Goal: Information Seeking & Learning: Learn about a topic

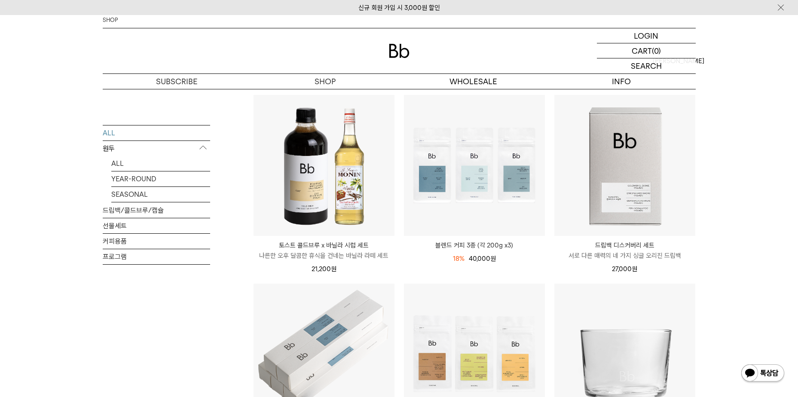
scroll to position [86, 0]
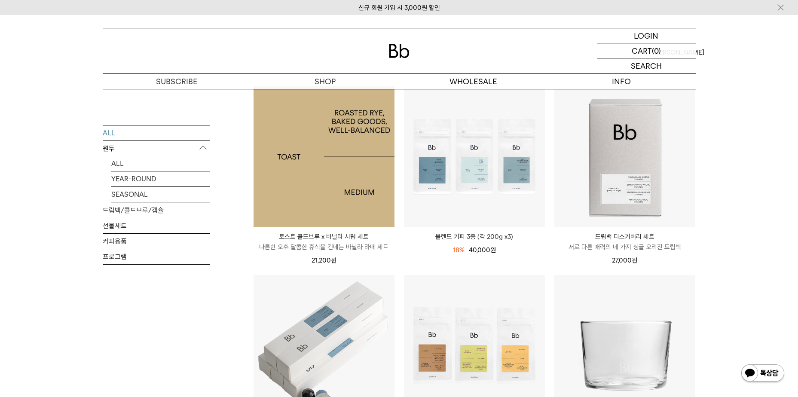
click at [332, 175] on img at bounding box center [323, 156] width 141 height 141
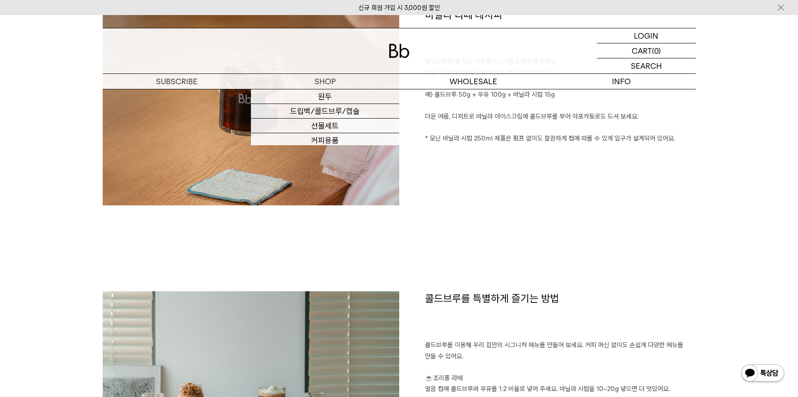
scroll to position [988, 0]
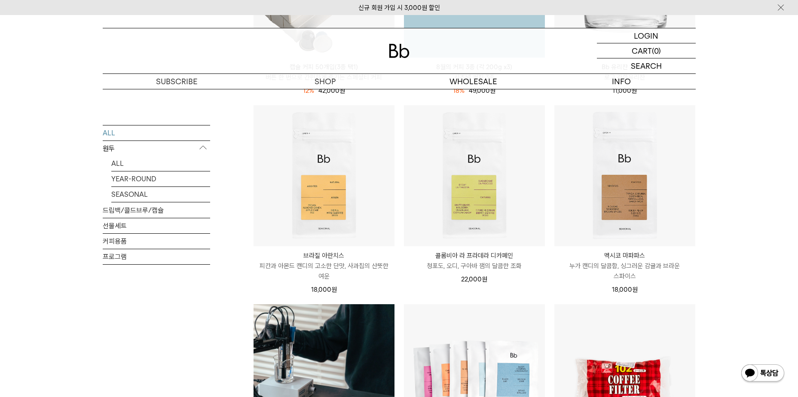
scroll to position [473, 0]
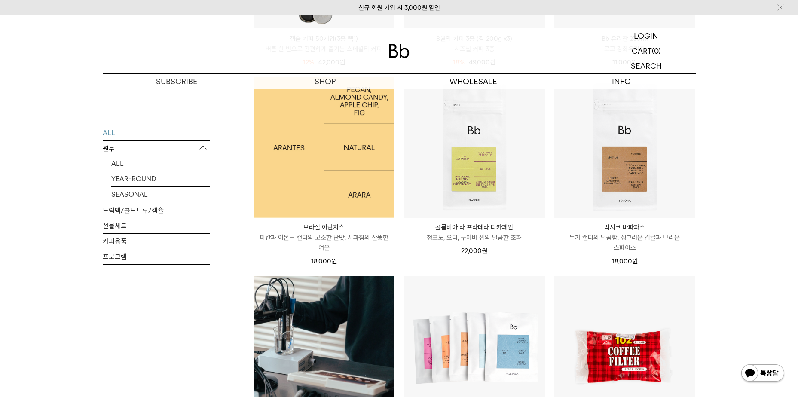
click at [293, 178] on img at bounding box center [323, 147] width 141 height 141
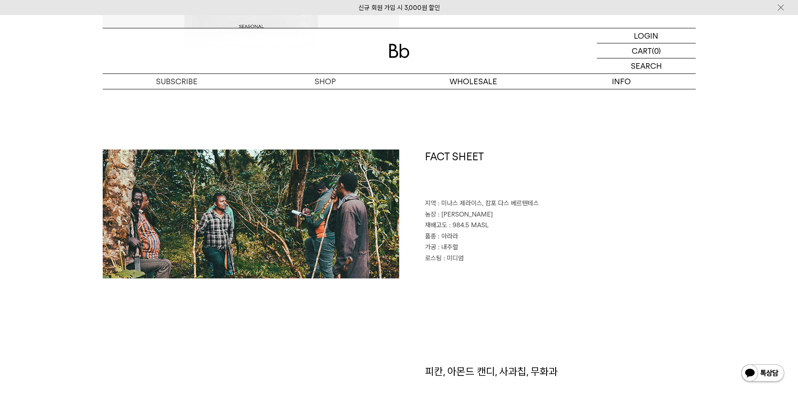
scroll to position [344, 0]
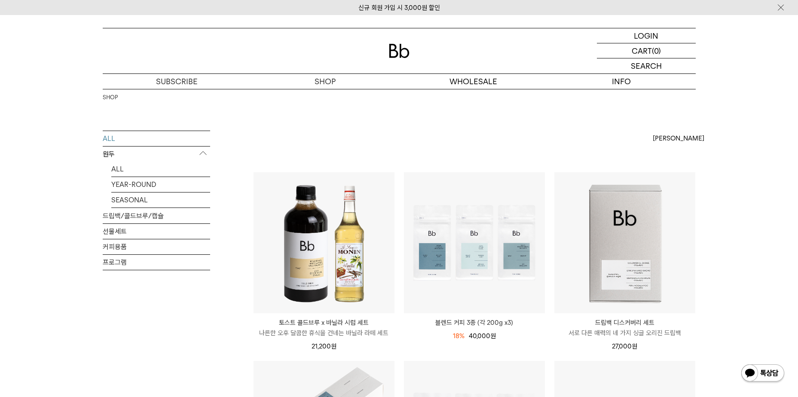
scroll to position [457, 0]
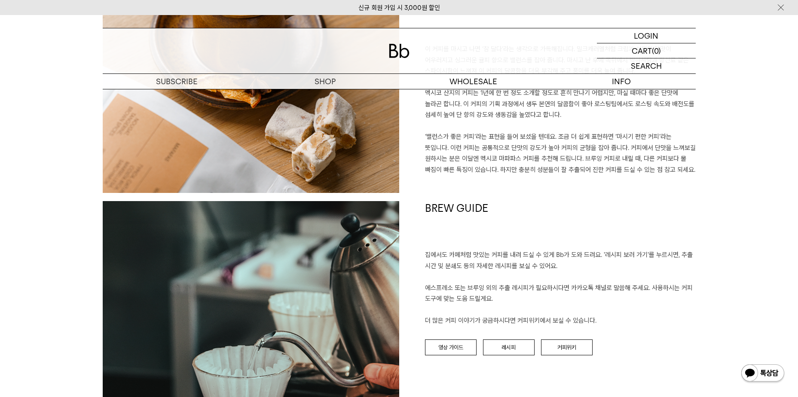
scroll to position [730, 0]
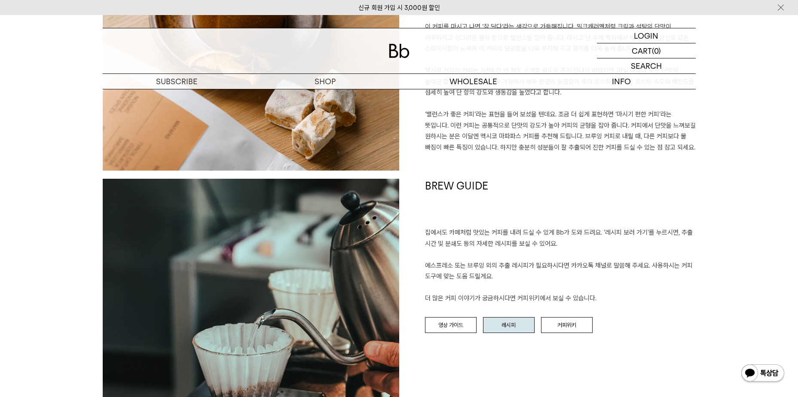
click at [529, 318] on link "레시피" at bounding box center [509, 325] width 52 height 16
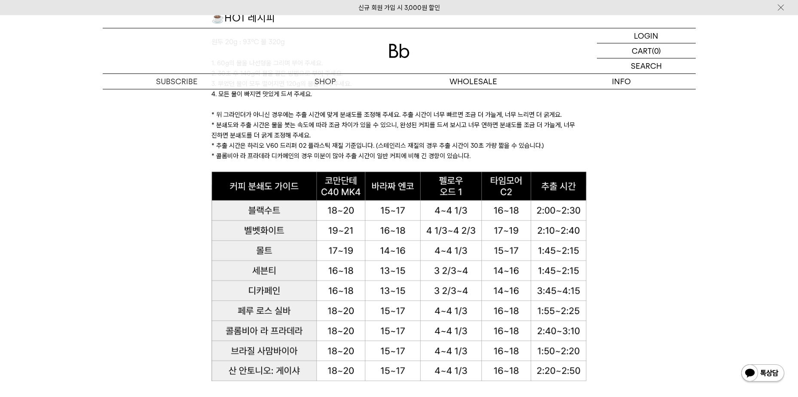
scroll to position [902, 0]
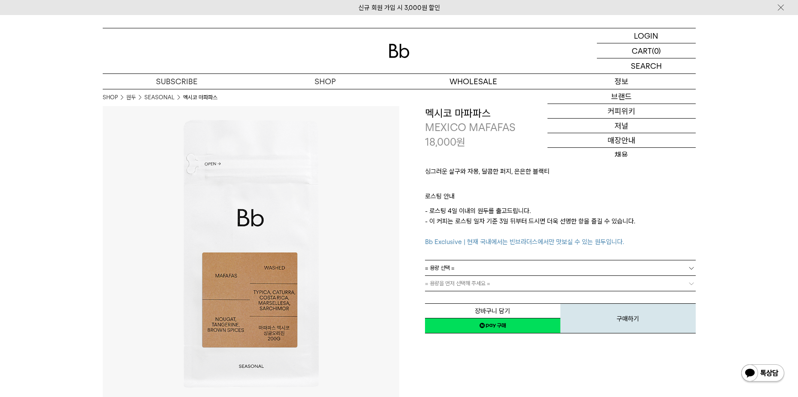
click at [635, 85] on p "정보" at bounding box center [621, 81] width 148 height 15
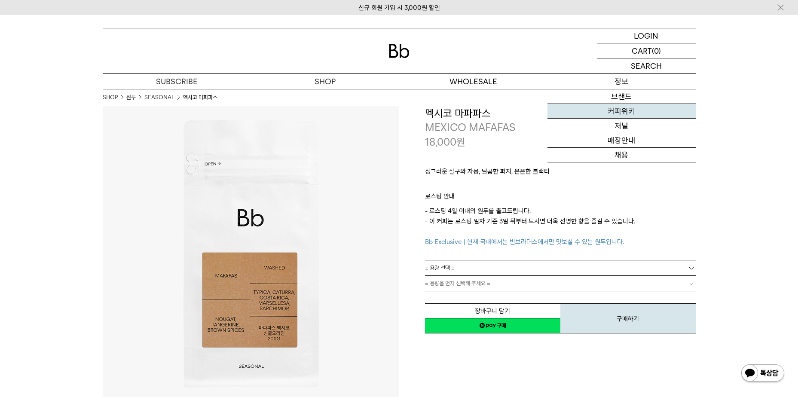
click at [635, 106] on link "커피위키" at bounding box center [621, 111] width 148 height 15
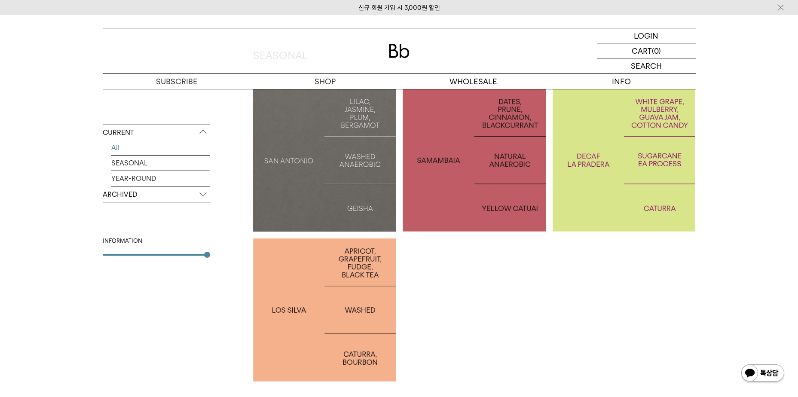
scroll to position [172, 0]
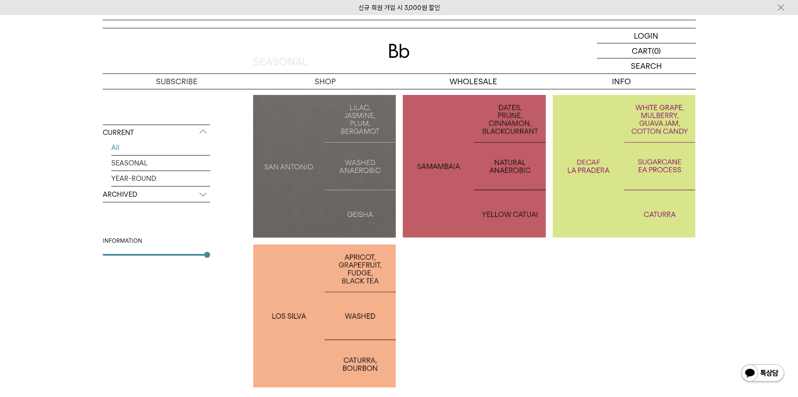
click at [348, 290] on div at bounding box center [324, 315] width 143 height 143
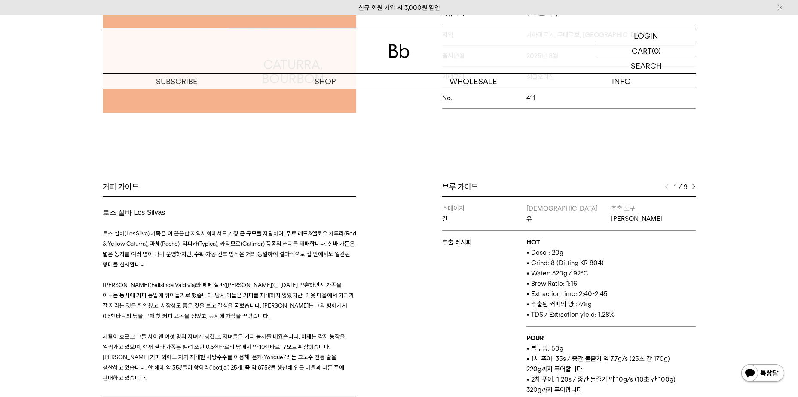
scroll to position [301, 0]
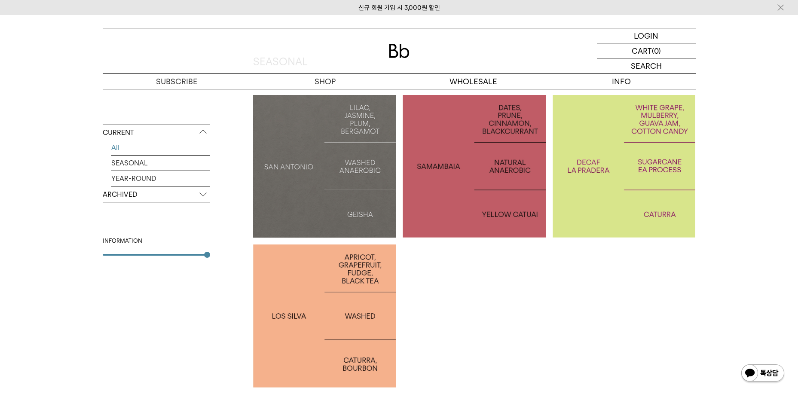
click at [163, 197] on p "ARCHIVED" at bounding box center [156, 194] width 107 height 15
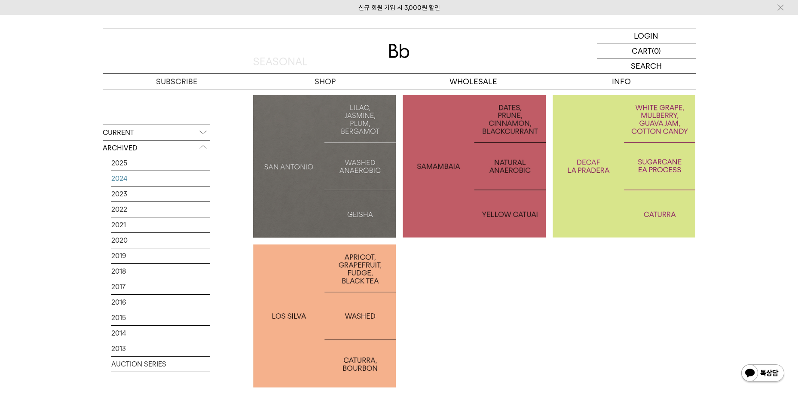
click at [123, 180] on link "2024" at bounding box center [160, 178] width 99 height 15
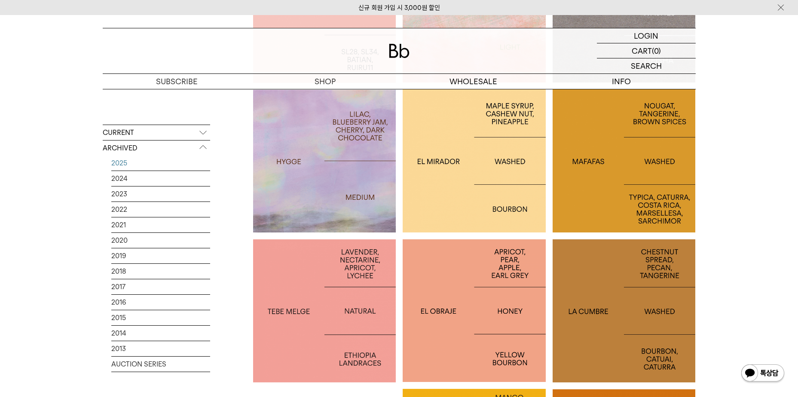
scroll to position [1074, 0]
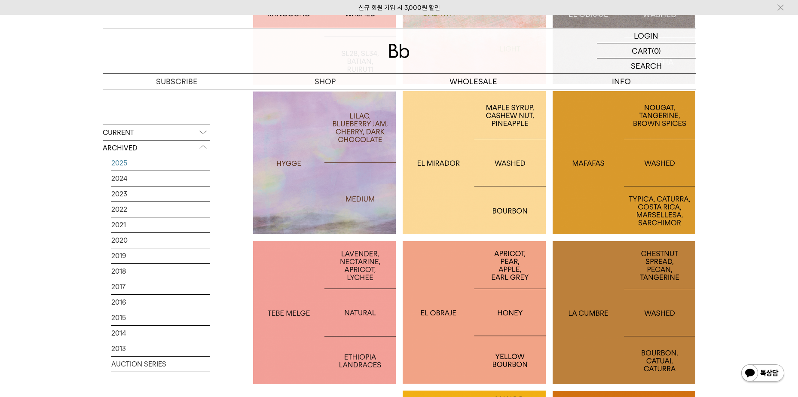
click at [631, 161] on p "MAFAFAS" at bounding box center [623, 162] width 143 height 12
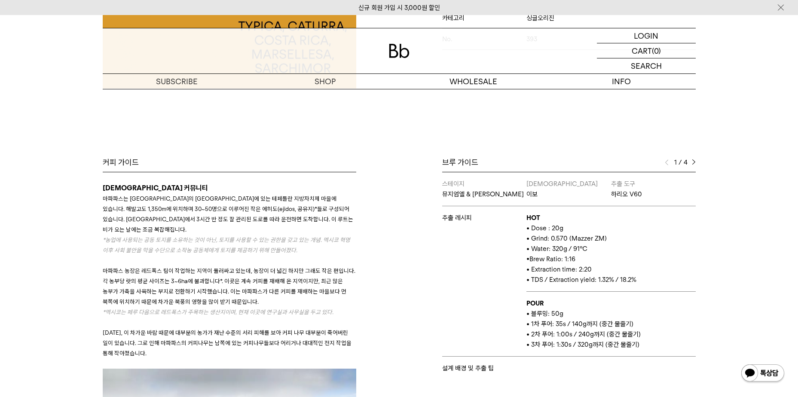
scroll to position [344, 0]
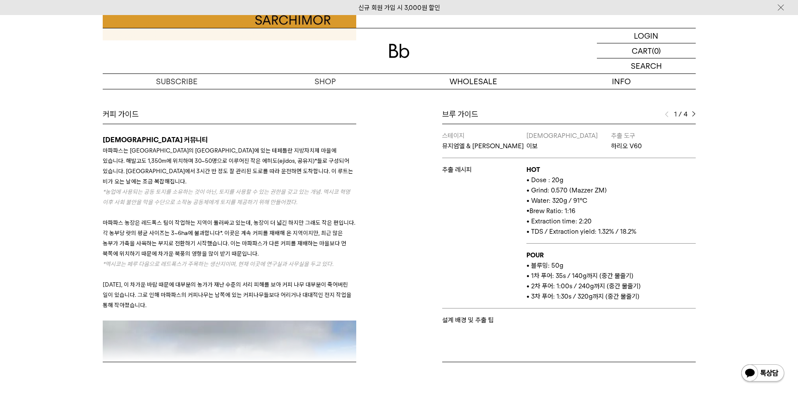
click at [694, 114] on img at bounding box center [694, 114] width 4 height 6
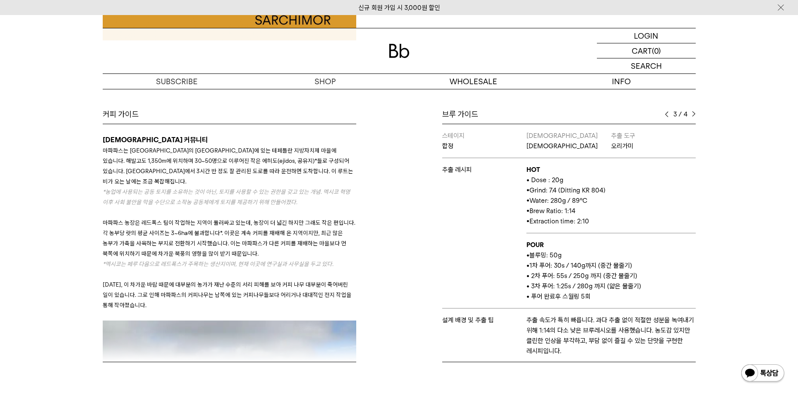
click at [694, 114] on img at bounding box center [694, 114] width 4 height 6
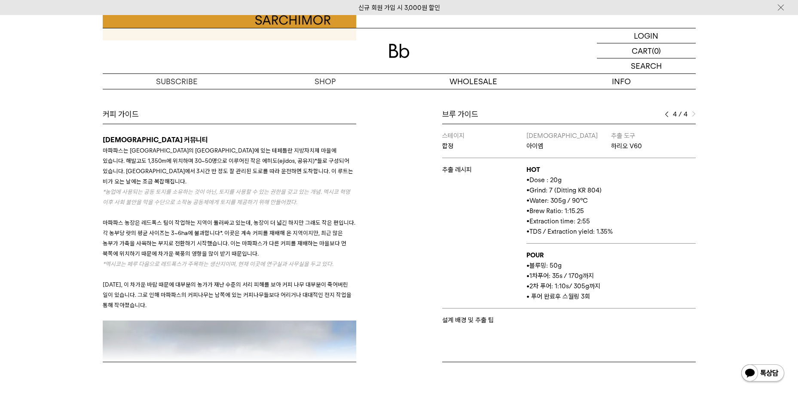
click at [676, 116] on span "4" at bounding box center [675, 114] width 4 height 10
click at [673, 113] on span "4" at bounding box center [675, 114] width 4 height 10
click at [670, 112] on div "4 / 4" at bounding box center [680, 114] width 31 height 10
click at [661, 113] on div "브루 가이드" at bounding box center [568, 114] width 253 height 10
click at [665, 115] on img at bounding box center [667, 114] width 4 height 6
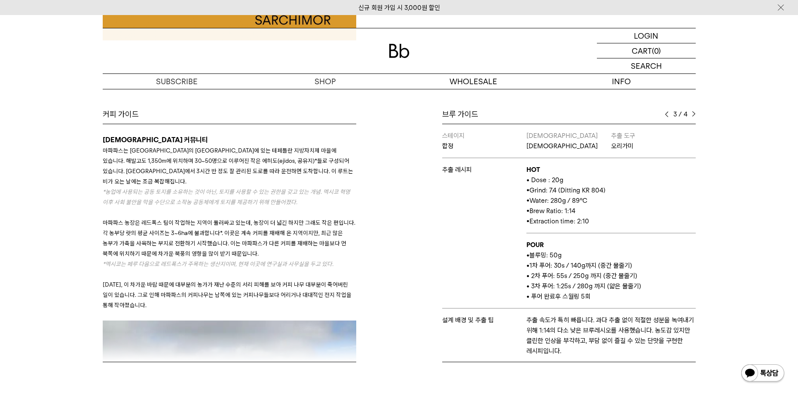
click at [669, 115] on div "3 / 4" at bounding box center [680, 114] width 31 height 10
click at [666, 115] on img at bounding box center [667, 114] width 4 height 6
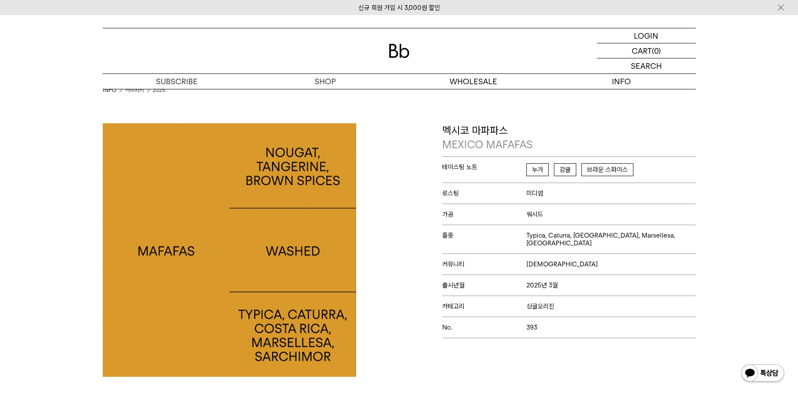
scroll to position [0, 0]
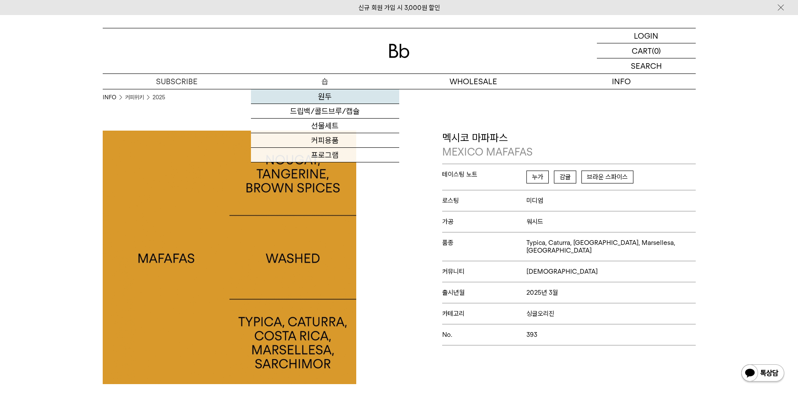
click at [326, 90] on link "원두" at bounding box center [325, 96] width 148 height 15
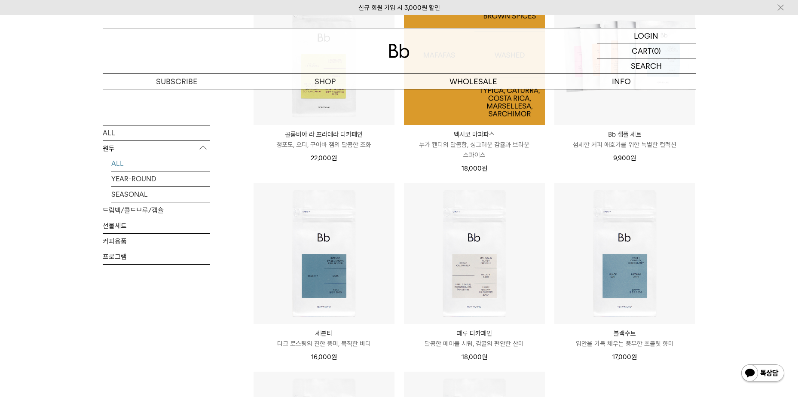
scroll to position [430, 0]
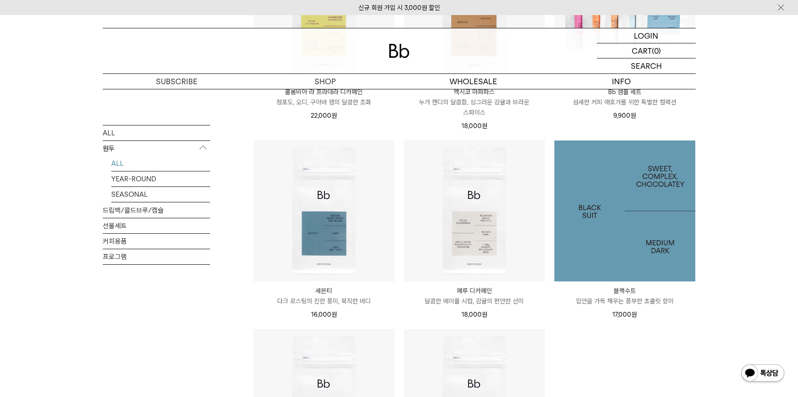
click at [666, 218] on img at bounding box center [624, 210] width 141 height 141
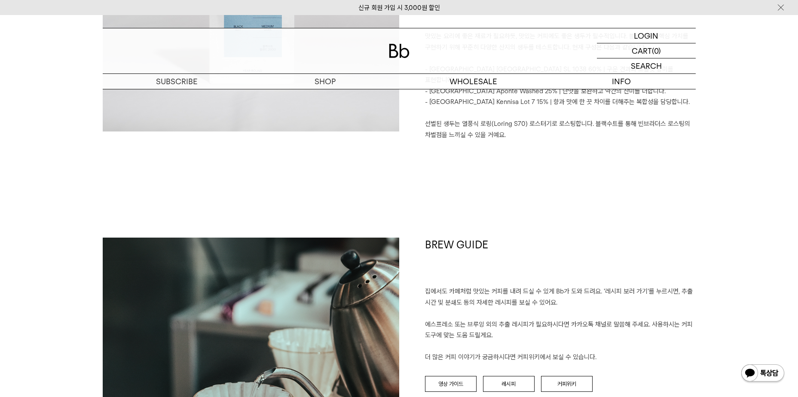
scroll to position [902, 0]
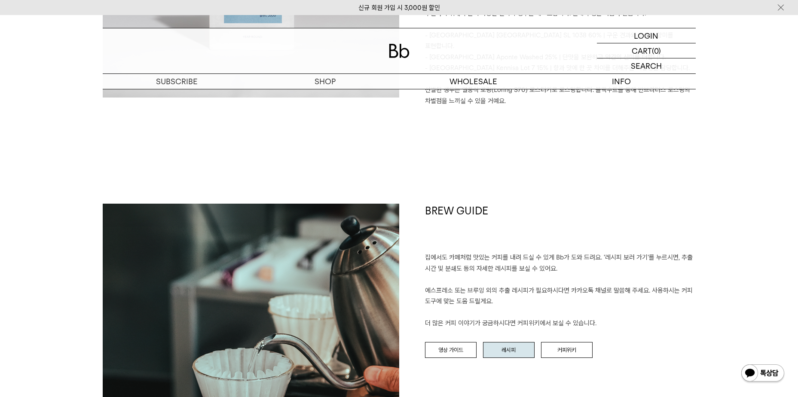
click at [491, 342] on link "레시피" at bounding box center [509, 350] width 52 height 16
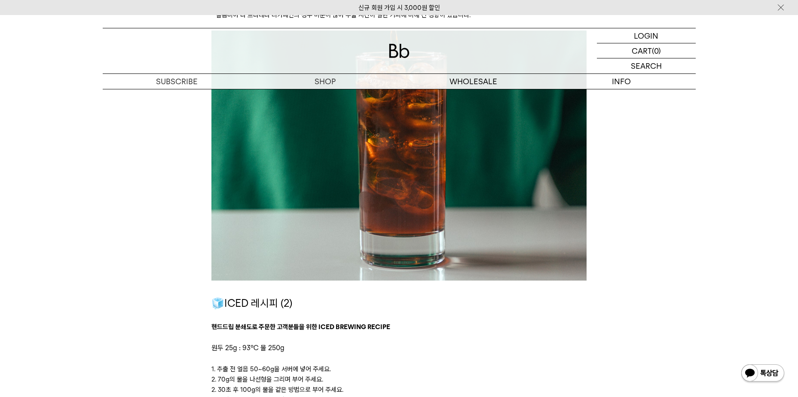
scroll to position [1503, 0]
